Goal: Transaction & Acquisition: Book appointment/travel/reservation

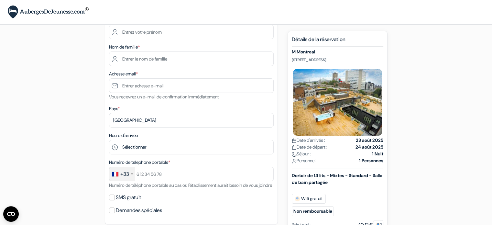
scroll to position [63, 0]
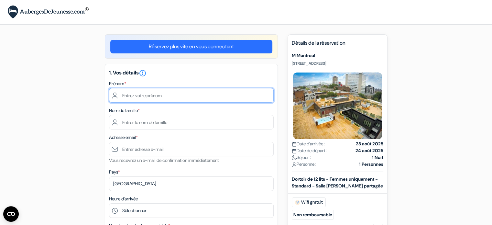
click at [147, 95] on input "text" at bounding box center [191, 95] width 165 height 15
type input "Alix"
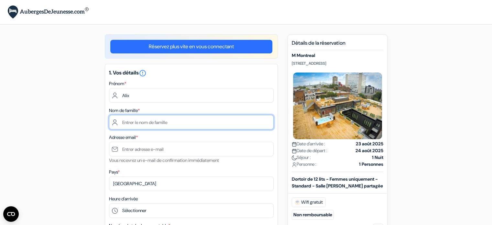
click at [168, 123] on input "text" at bounding box center [191, 122] width 165 height 15
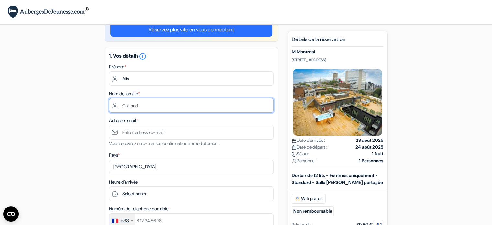
scroll to position [17, 0]
type input "Caillaud"
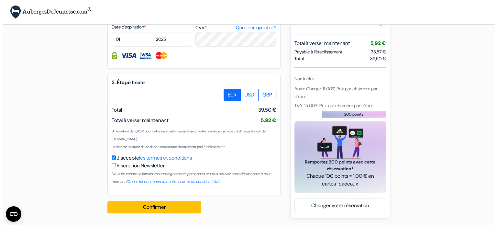
scroll to position [354, 0]
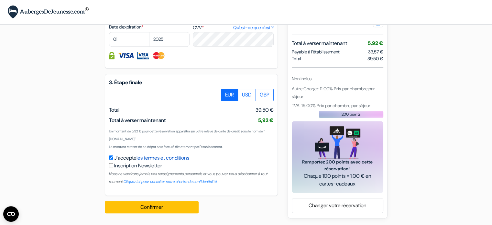
click at [178, 156] on link "les termes et conditions" at bounding box center [163, 157] width 53 height 7
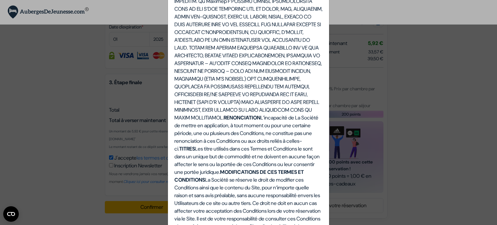
scroll to position [1581, 0]
